Goal: Information Seeking & Learning: Understand process/instructions

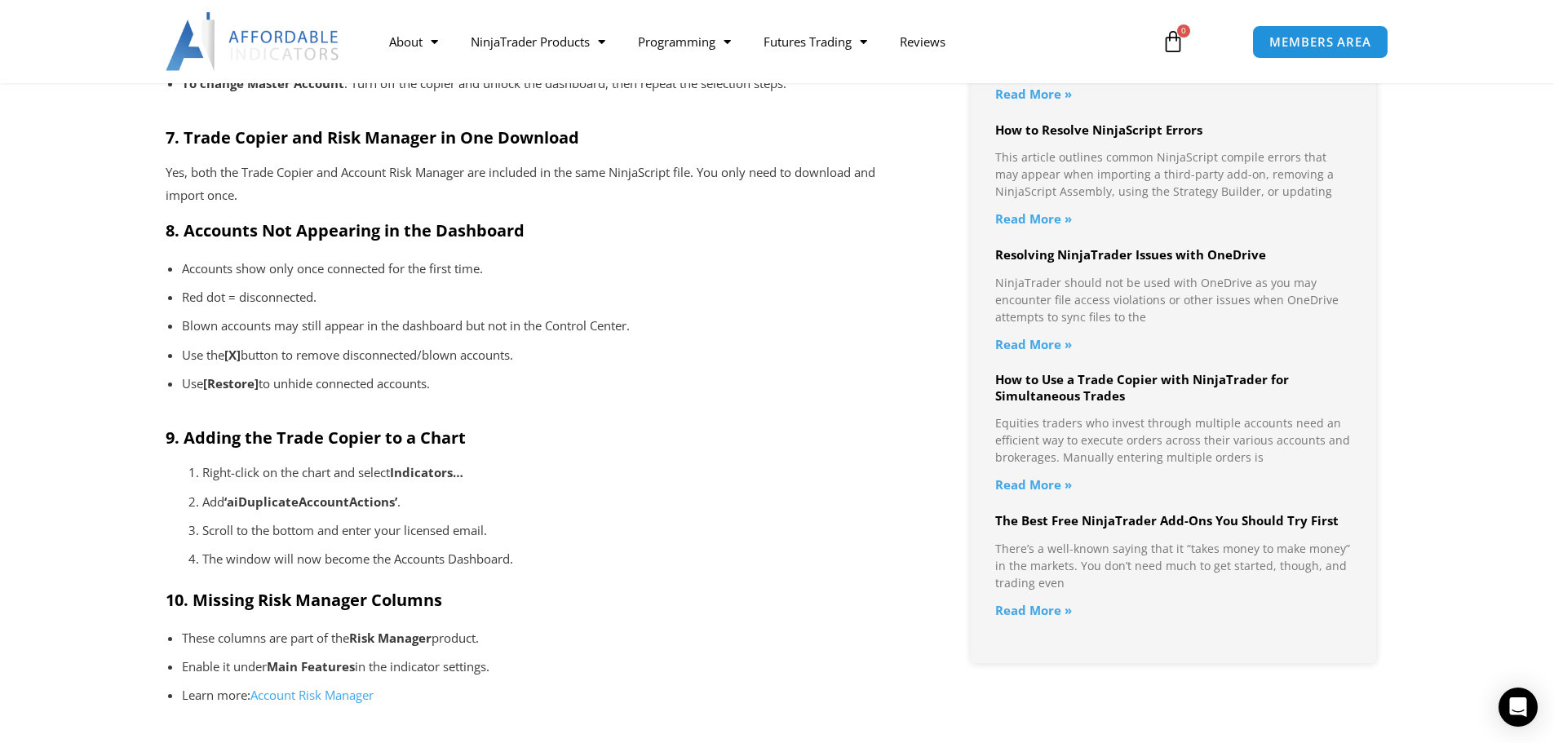
scroll to position [1469, 0]
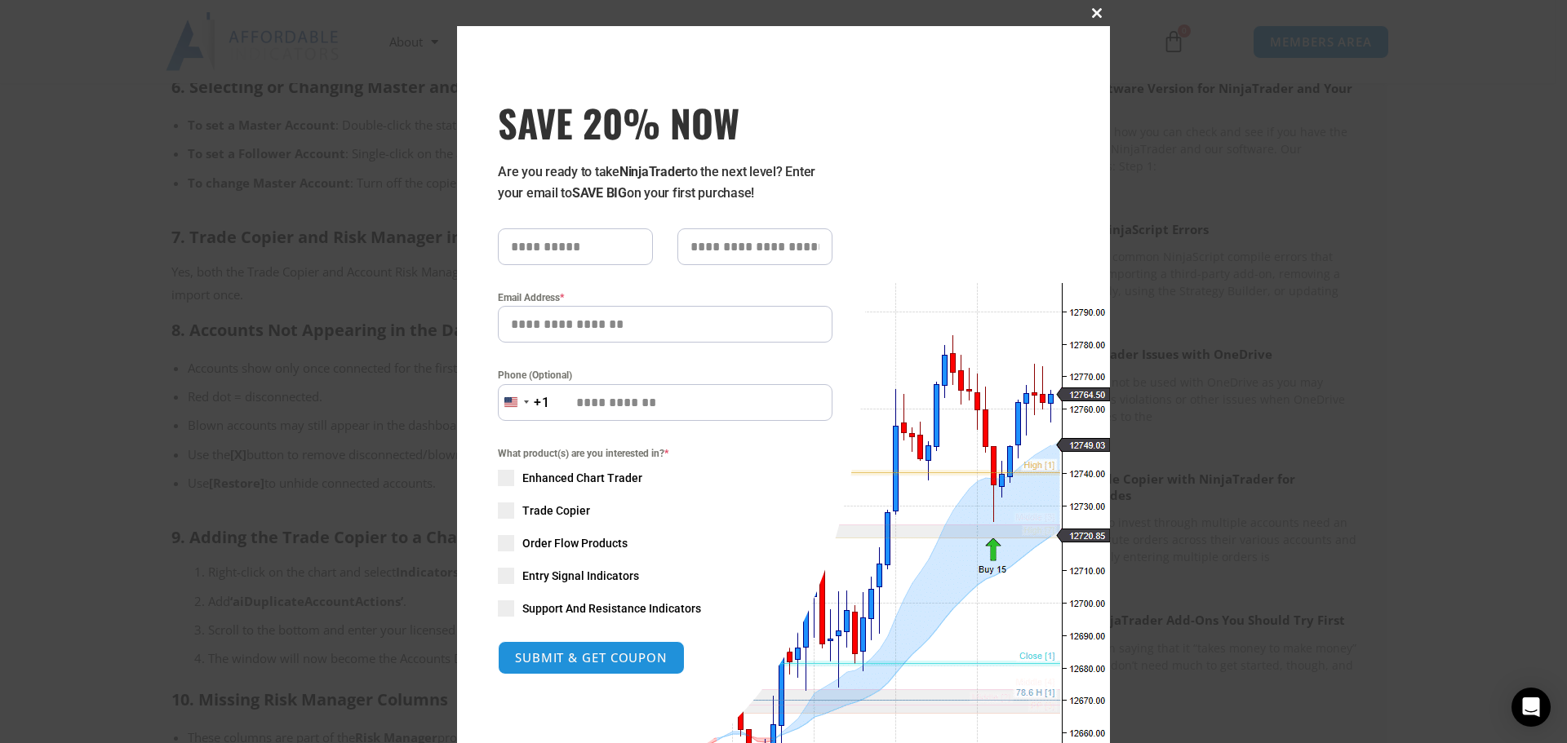
click at [1092, 11] on span "SAVE 20% NOW popup" at bounding box center [1097, 13] width 26 height 10
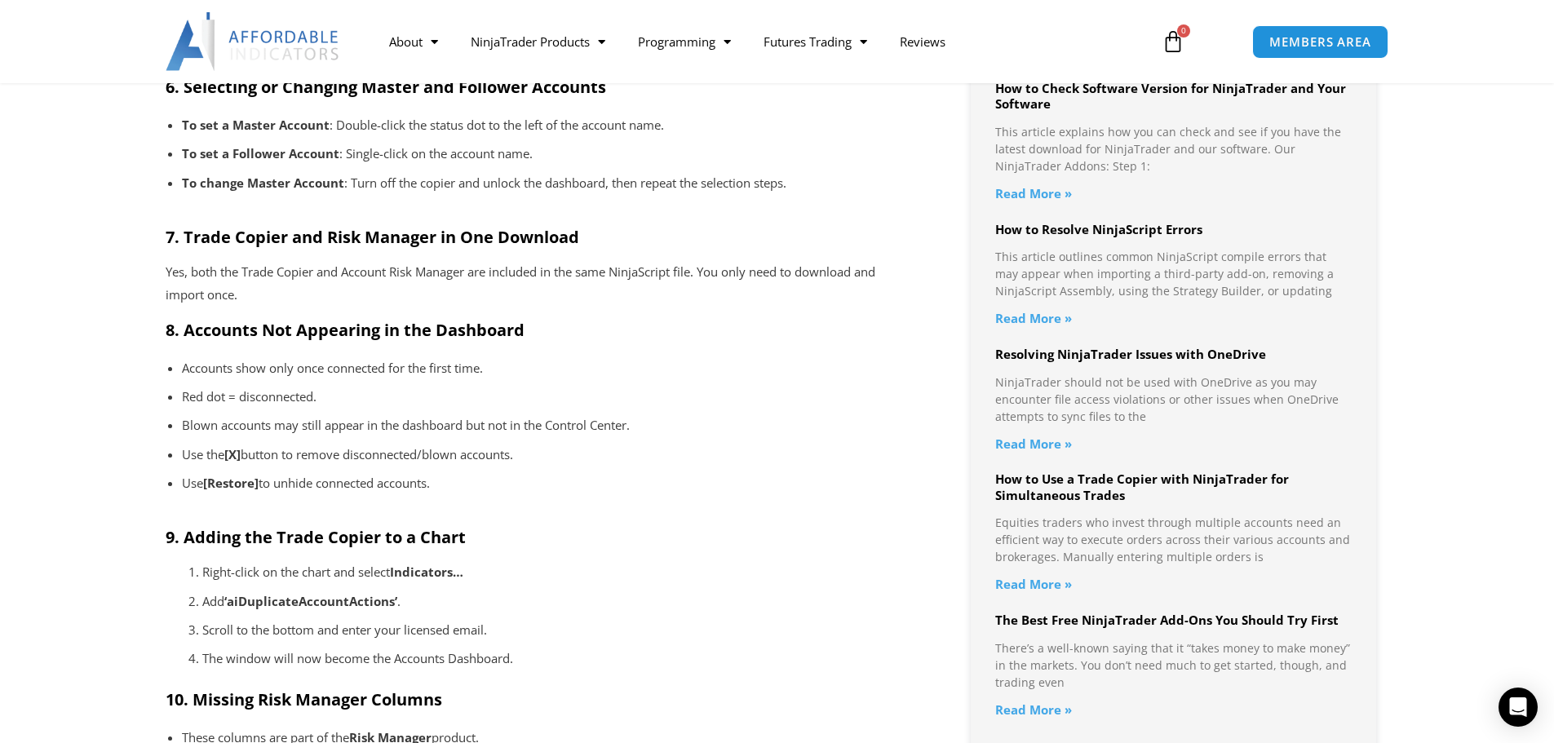
drag, startPoint x: 185, startPoint y: 330, endPoint x: 476, endPoint y: 489, distance: 330.8
click at [480, 490] on div "1. Confirm You Have the Latest Software Versions Before diving into specific tr…" at bounding box center [540, 486] width 748 height 2788
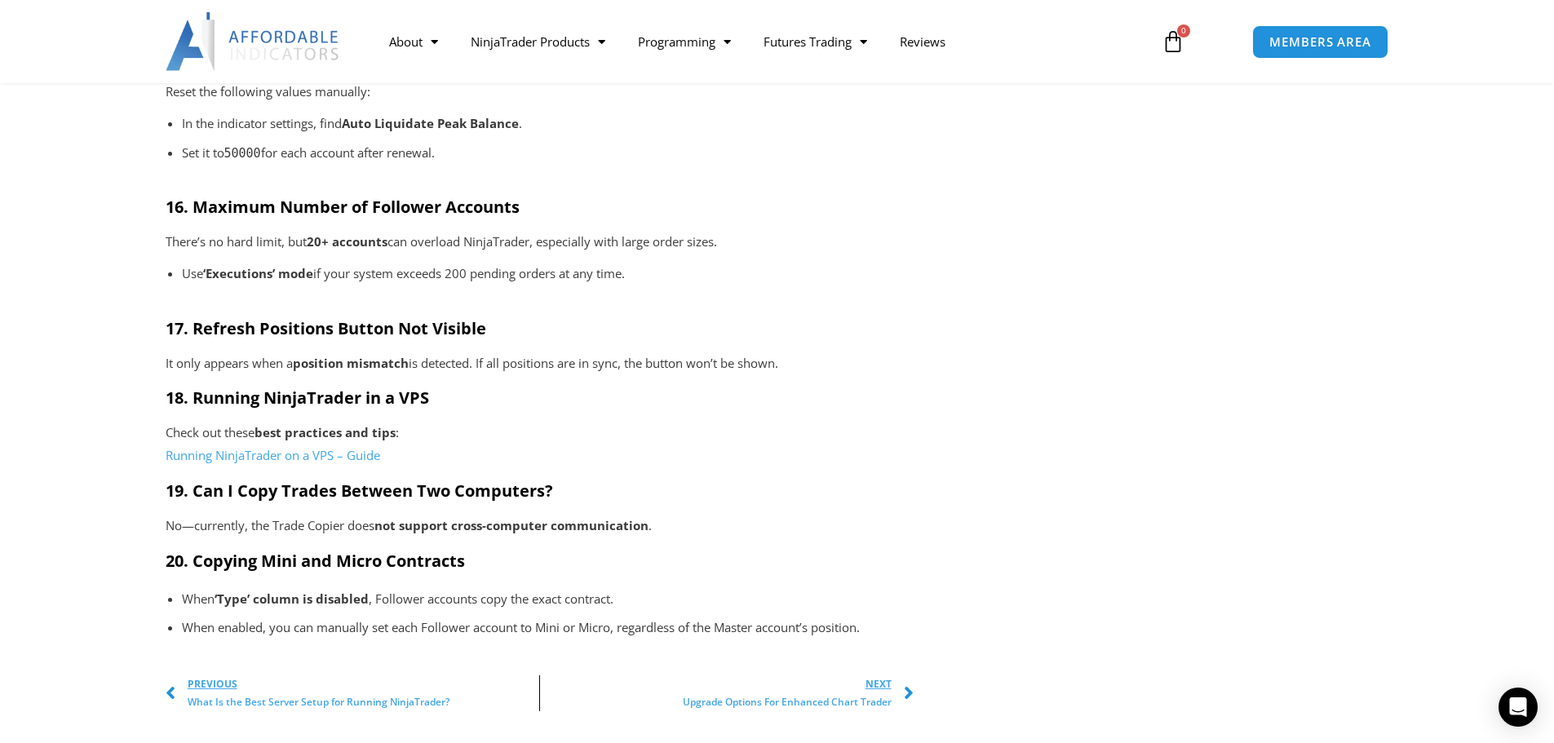
scroll to position [2693, 0]
drag, startPoint x: 283, startPoint y: 465, endPoint x: 281, endPoint y: 372, distance: 93.0
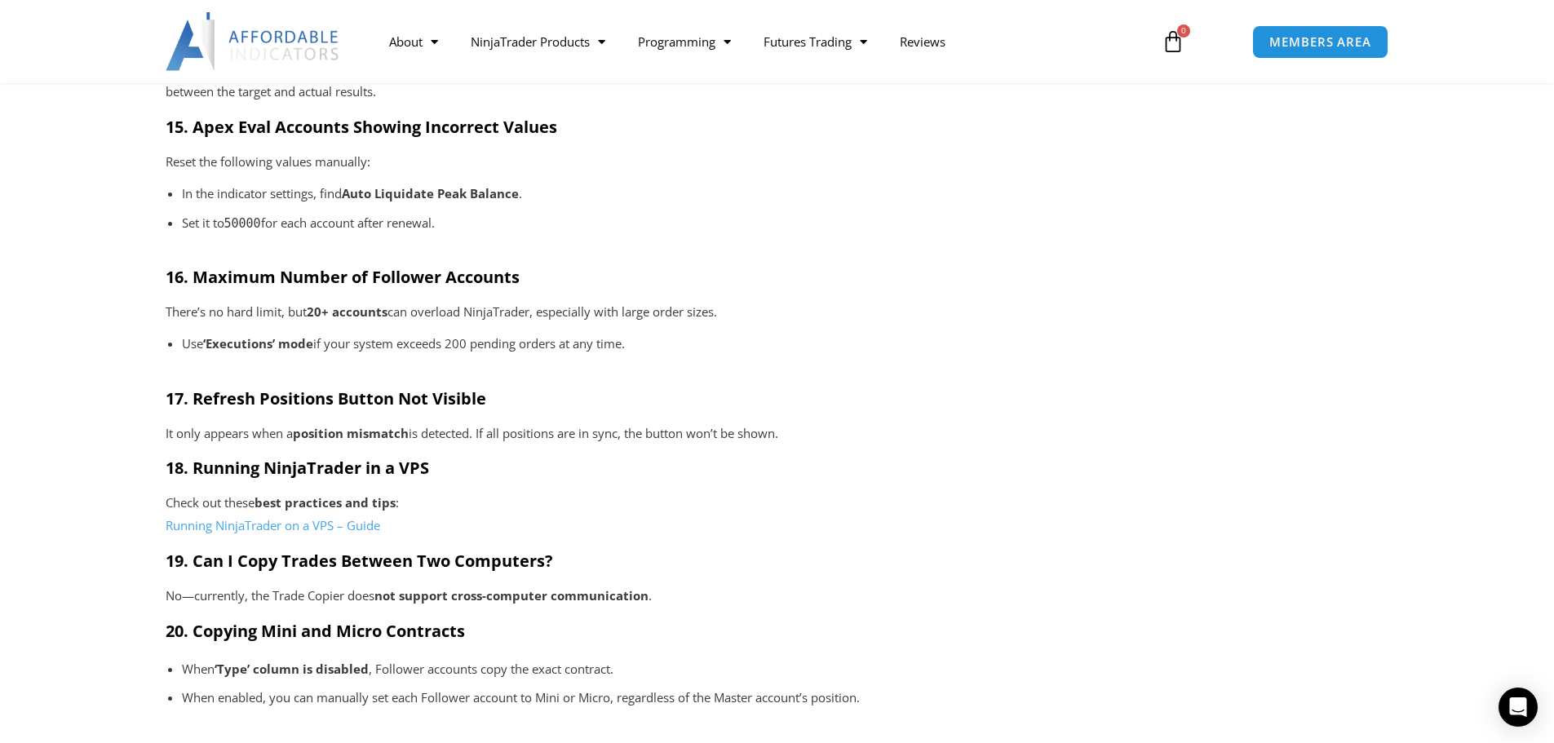
scroll to position [2529, 0]
